Goal: Transaction & Acquisition: Purchase product/service

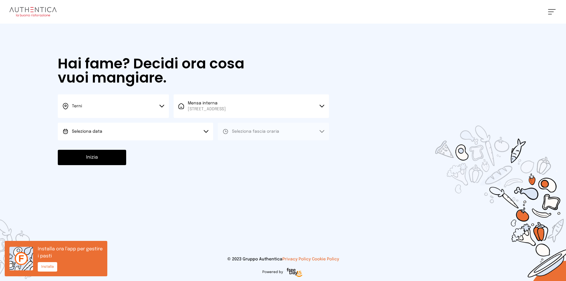
click at [193, 131] on button "Seleziona data" at bounding box center [135, 132] width 155 height 18
click at [107, 148] on li "[DATE], [DATE]" at bounding box center [135, 147] width 155 height 15
click at [299, 132] on button "Seleziona fascia oraria" at bounding box center [273, 132] width 111 height 18
click at [248, 146] on li "Pranzo" at bounding box center [273, 147] width 111 height 15
click at [78, 157] on button "Inizia" at bounding box center [92, 157] width 68 height 15
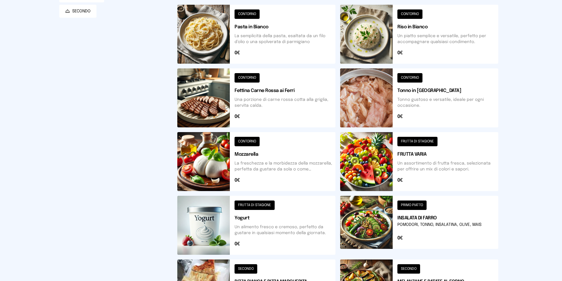
scroll to position [177, 0]
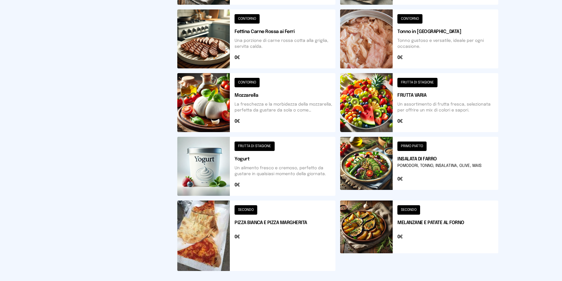
click at [293, 33] on button at bounding box center [256, 38] width 158 height 59
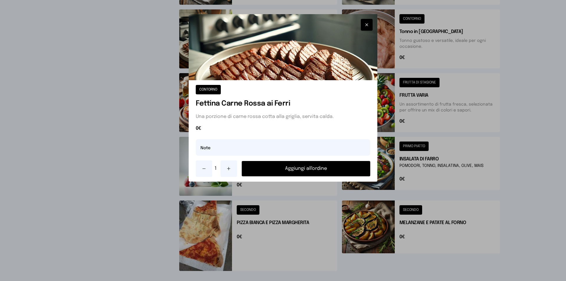
click at [303, 172] on button "Aggiungi all'ordine" at bounding box center [306, 168] width 129 height 15
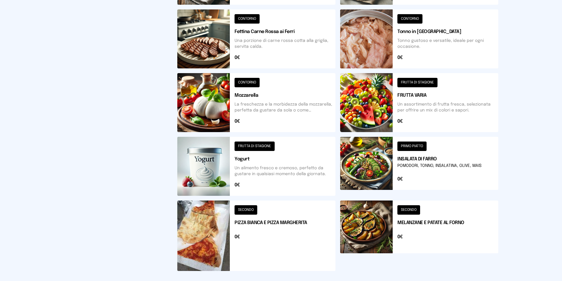
click at [268, 228] on button at bounding box center [256, 236] width 158 height 71
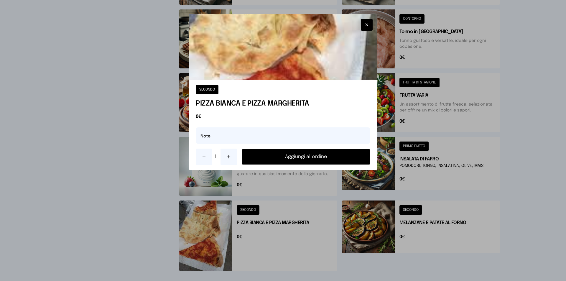
click at [330, 155] on button "Aggiungi all'ordine" at bounding box center [306, 156] width 129 height 15
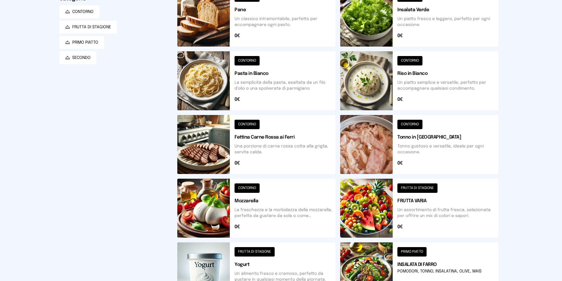
scroll to position [12, 0]
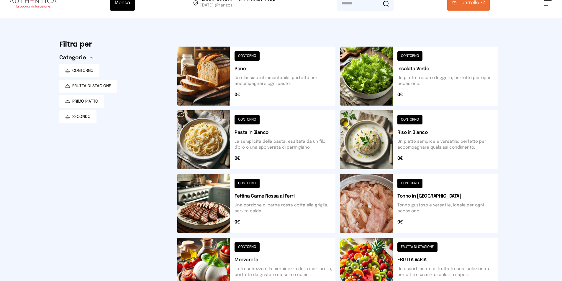
click at [454, 80] on button at bounding box center [419, 76] width 158 height 59
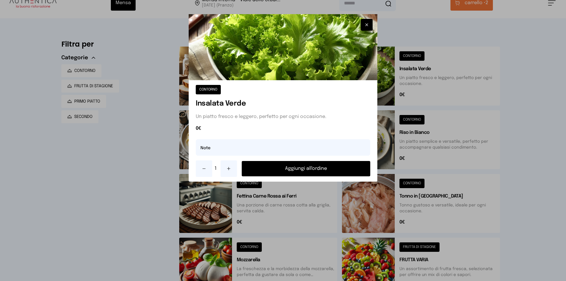
click at [296, 169] on button "Aggiungi all'ordine" at bounding box center [306, 168] width 129 height 15
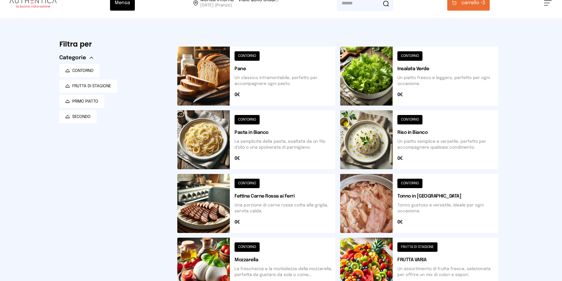
click at [480, 4] on span "carrello •" at bounding box center [471, 2] width 21 height 7
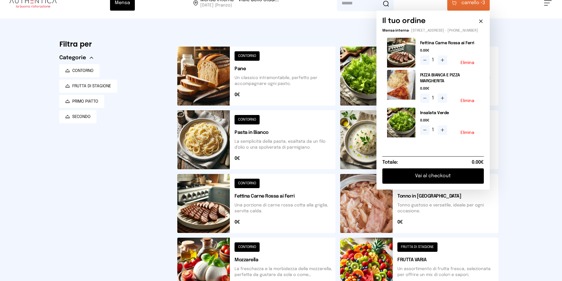
click at [449, 180] on button "Vai al checkout" at bounding box center [432, 175] width 101 height 15
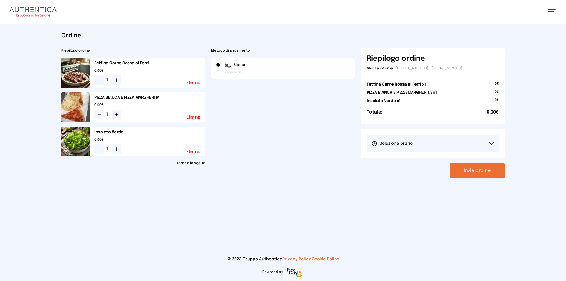
click at [481, 139] on button "Seleziona orario" at bounding box center [433, 144] width 132 height 18
click at [420, 159] on li "1° Turno (13:00 - 15:00)" at bounding box center [433, 160] width 132 height 15
click at [487, 169] on button "Invia ordine" at bounding box center [477, 170] width 55 height 15
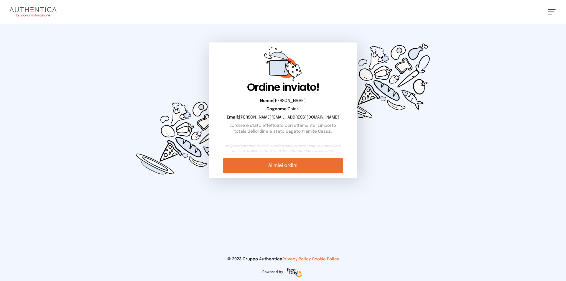
click at [317, 161] on link "Ai miei ordini" at bounding box center [282, 165] width 119 height 15
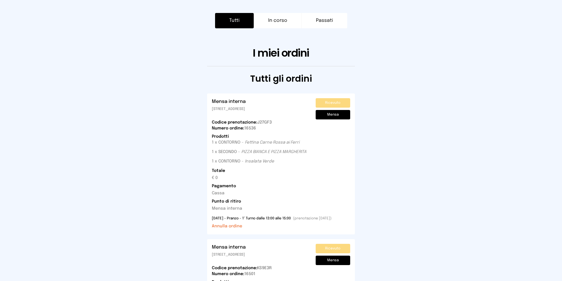
scroll to position [118, 0]
